Goal: Task Accomplishment & Management: Manage account settings

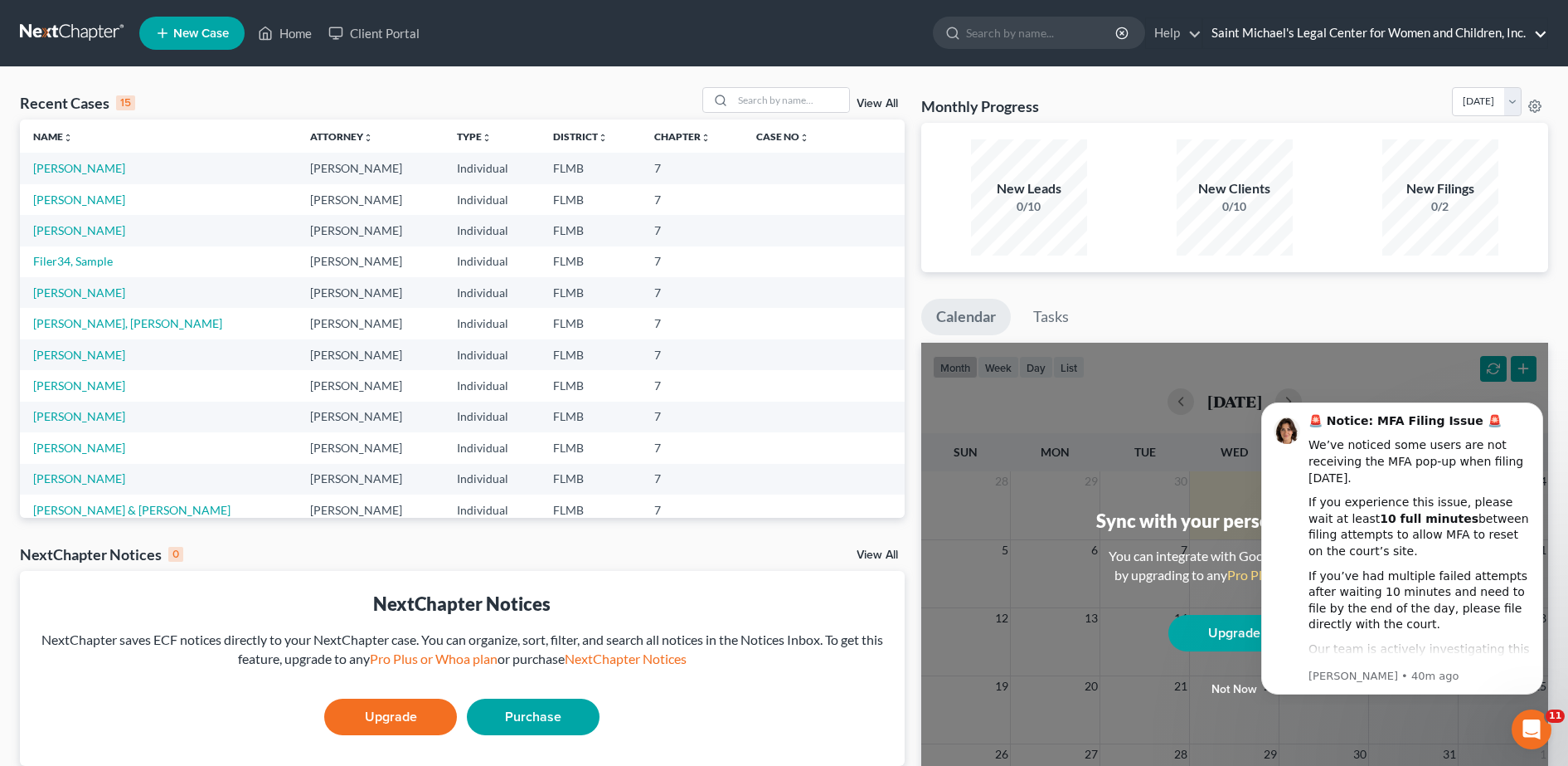
click at [1541, 32] on link "Saint Michael's Legal Center for Women and Children, Inc." at bounding box center [1375, 33] width 344 height 30
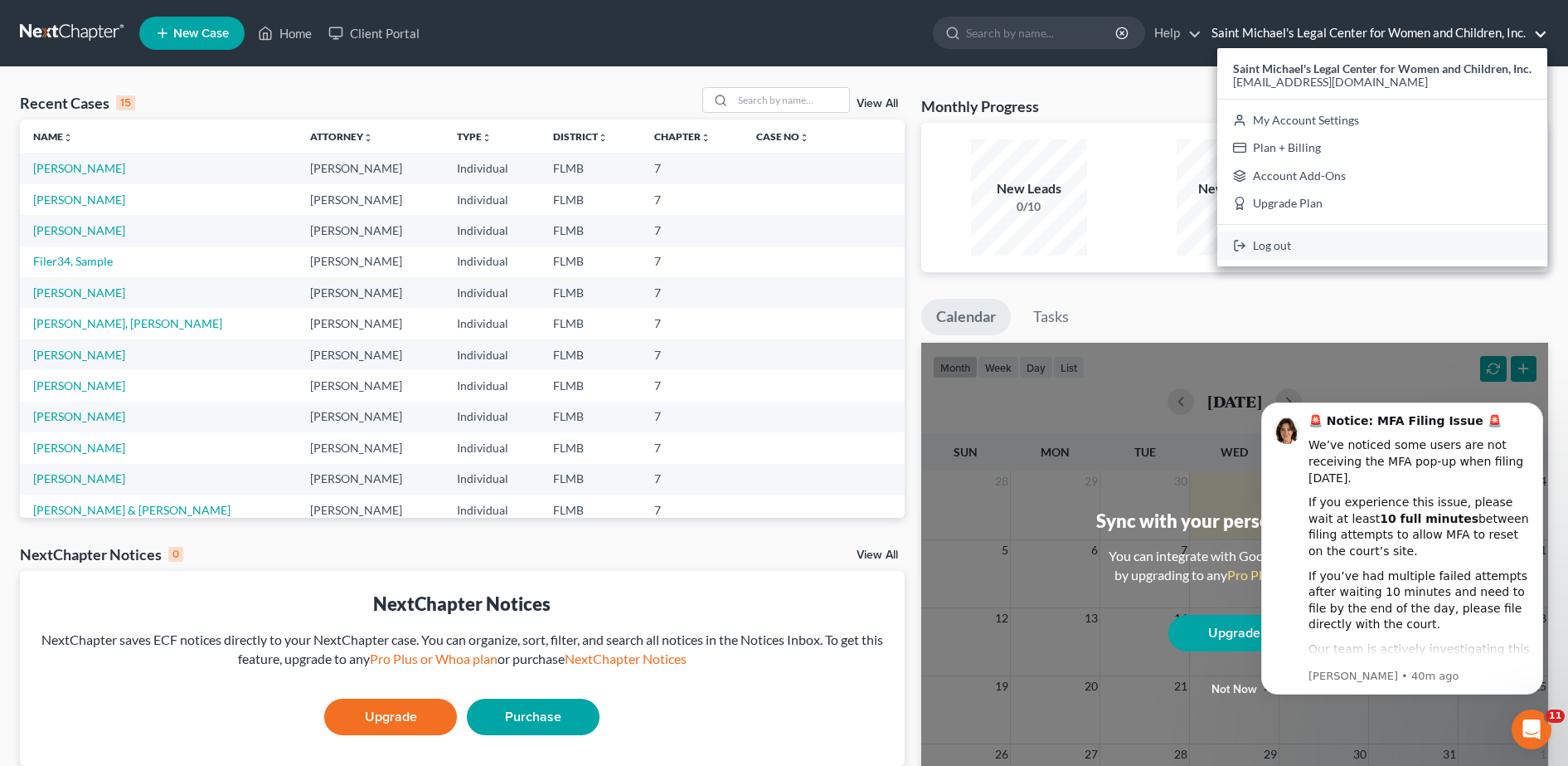
click at [1303, 249] on link "Log out" at bounding box center [1383, 245] width 330 height 28
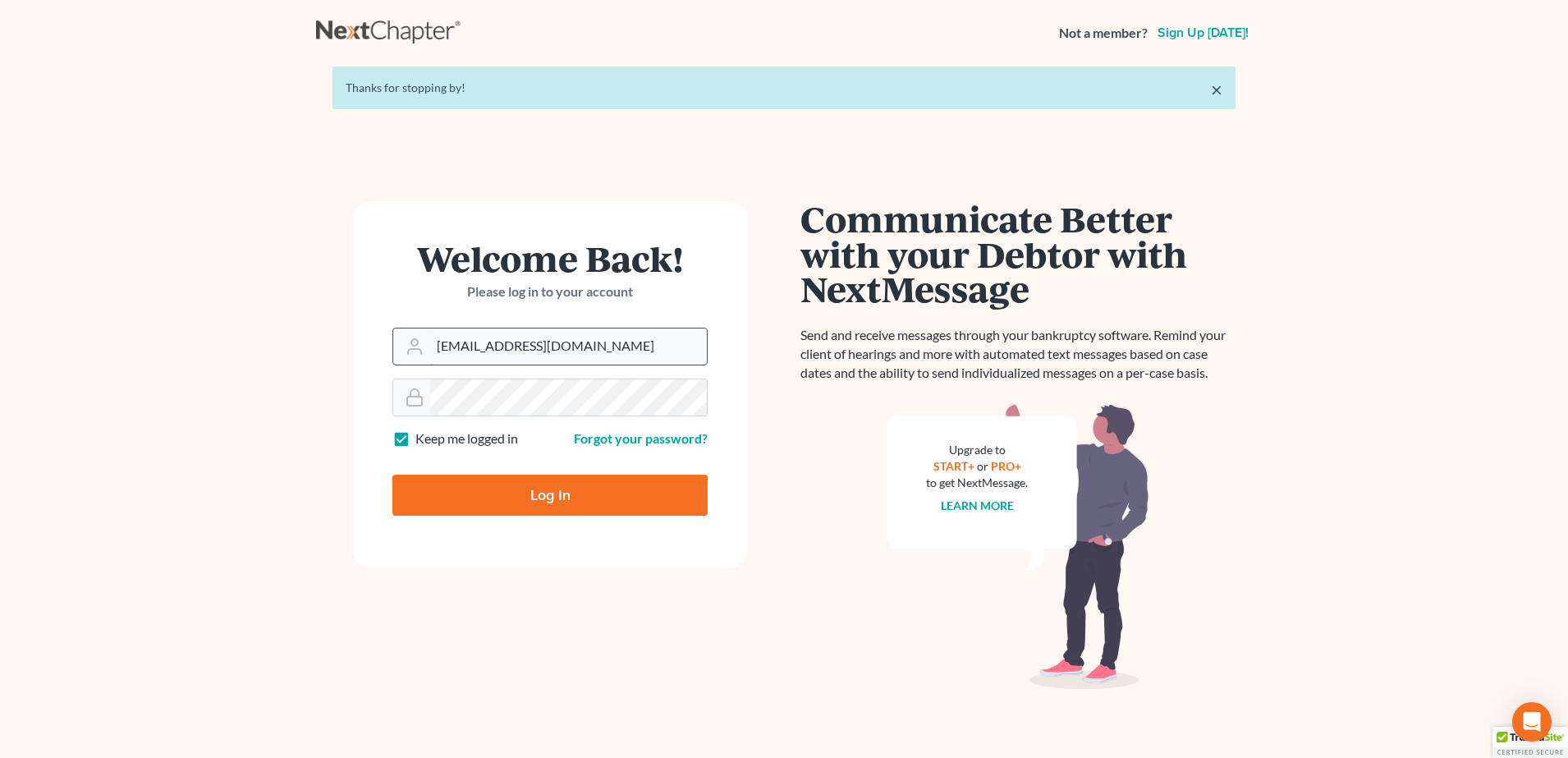
click at [577, 347] on input "[EMAIL_ADDRESS][DOMAIN_NAME]" at bounding box center [568, 347] width 276 height 36
type input "harry@standleylawoffice.com"
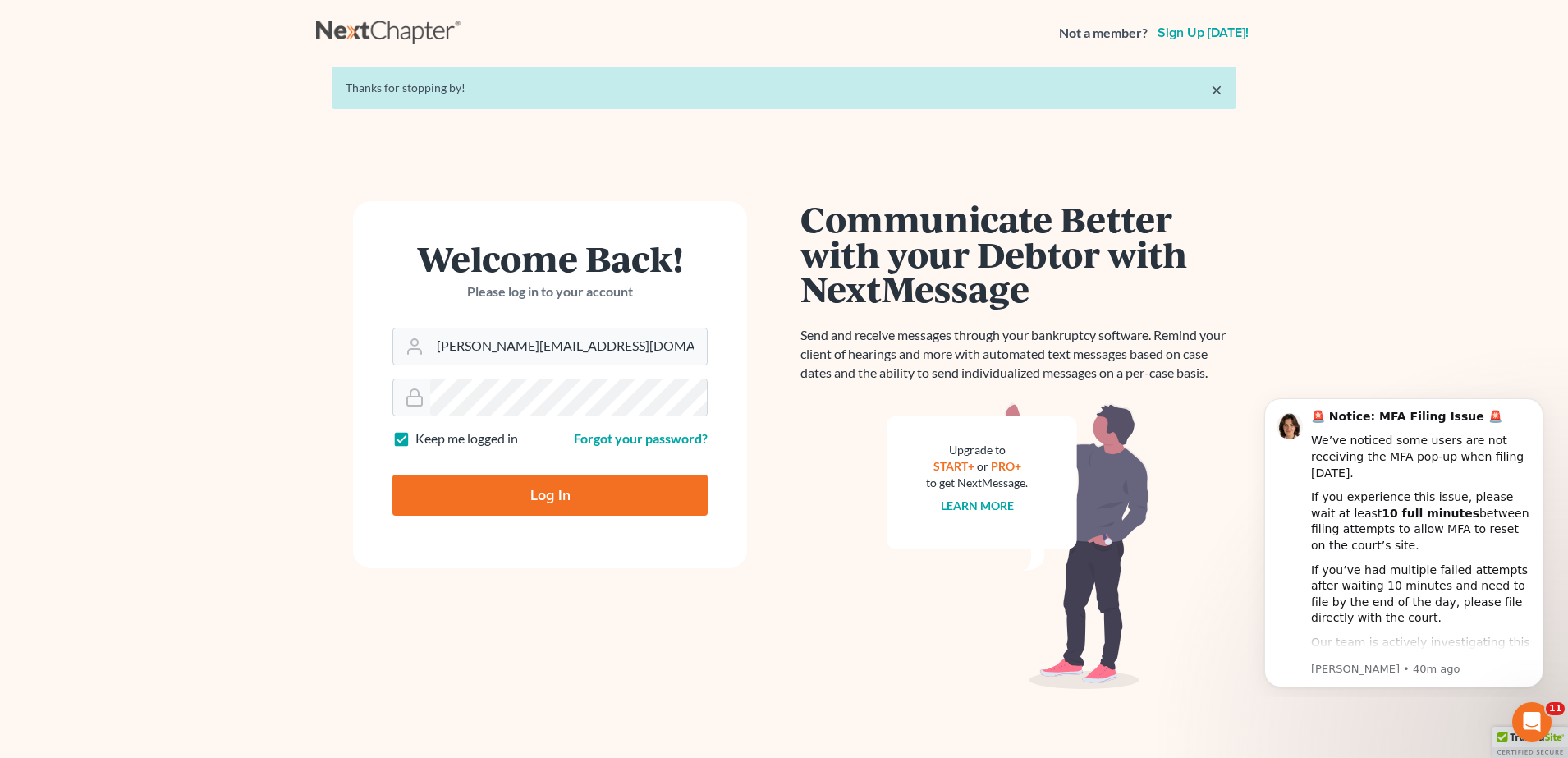
click at [541, 501] on input "Log In" at bounding box center [549, 495] width 315 height 41
type input "Thinking..."
